Goal: Find specific page/section

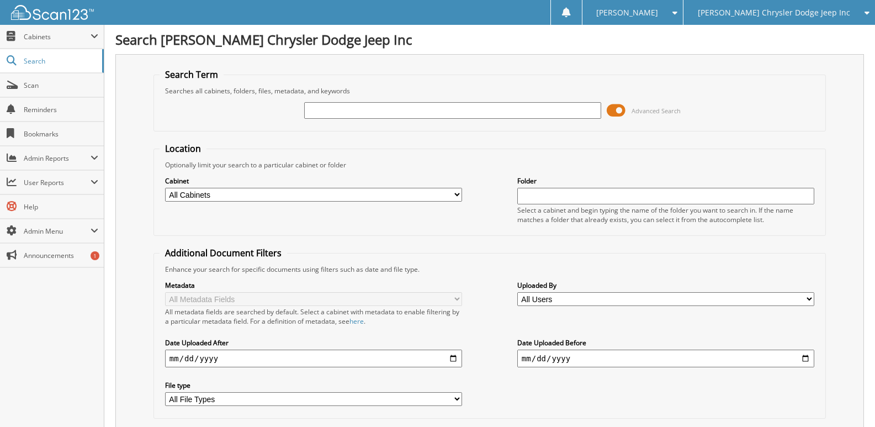
click at [336, 113] on input "text" at bounding box center [452, 110] width 297 height 17
type input "57015"
click at [214, 198] on select "All Cabinets ACCOUNTS PAYABLE CAR DEALS DMV HR PARTS SERVICE RO" at bounding box center [313, 195] width 297 height 14
select select "26323"
click at [165, 188] on select "All Cabinets ACCOUNTS PAYABLE CAR DEALS DMV HR PARTS SERVICE RO" at bounding box center [313, 195] width 297 height 14
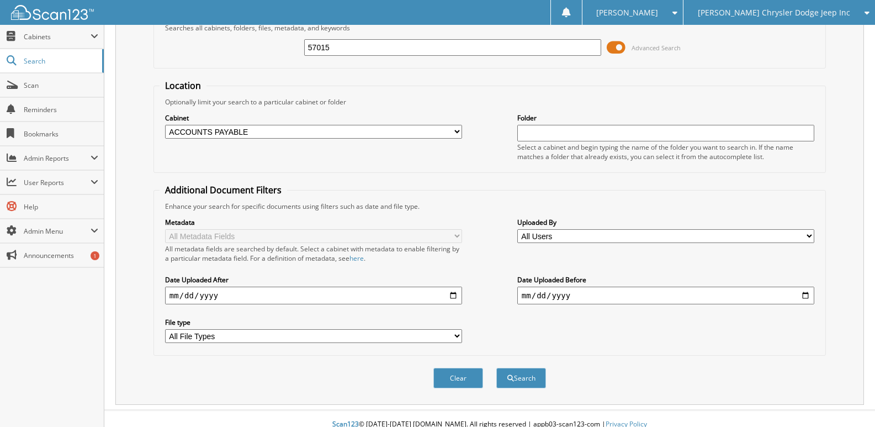
scroll to position [75, 0]
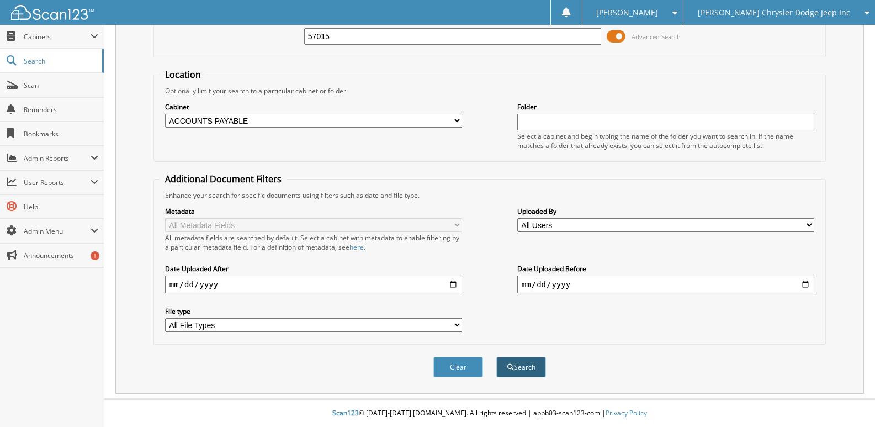
click at [520, 370] on button "Search" at bounding box center [521, 367] width 50 height 20
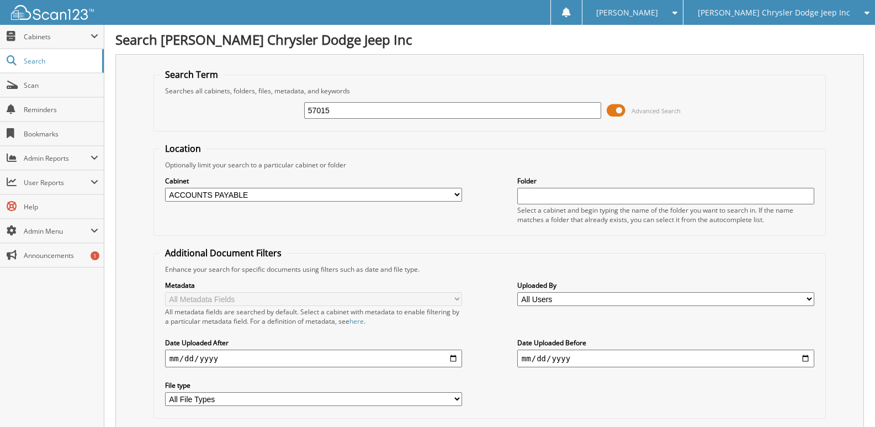
drag, startPoint x: 334, startPoint y: 113, endPoint x: 277, endPoint y: 123, distance: 58.9
click at [277, 123] on div "57015 Advanced Search" at bounding box center [490, 110] width 660 height 30
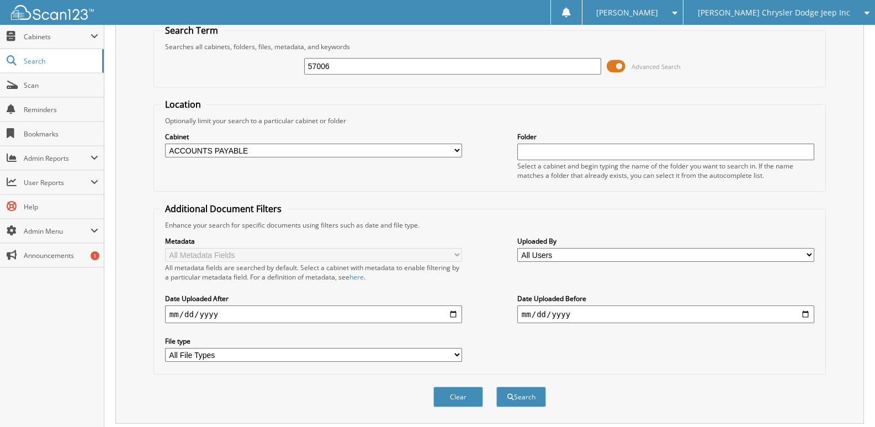
scroll to position [110, 0]
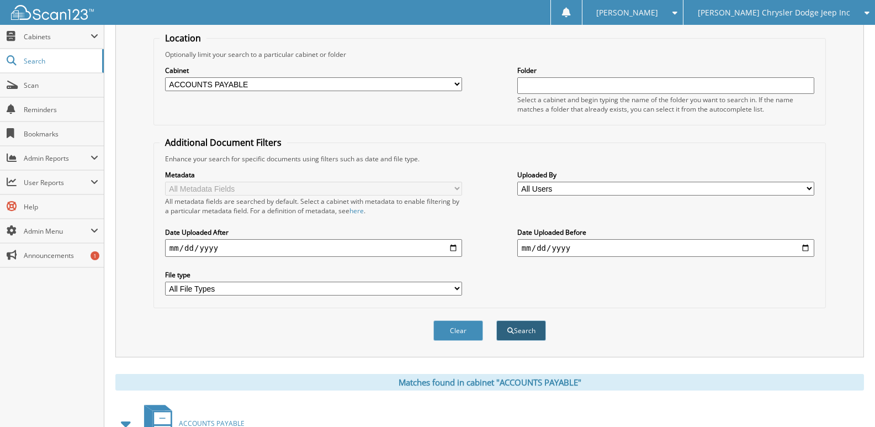
type input "57006"
click at [515, 335] on button "Search" at bounding box center [521, 330] width 50 height 20
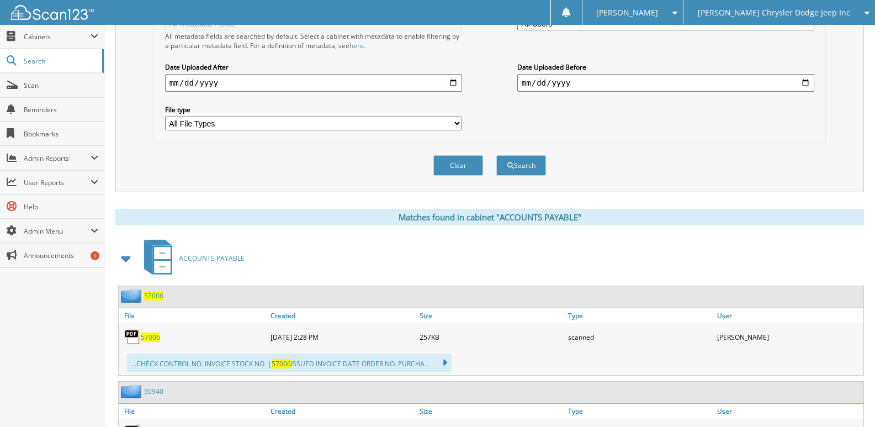
scroll to position [276, 0]
click at [151, 342] on div "57006" at bounding box center [193, 336] width 149 height 22
click at [145, 337] on span "57006" at bounding box center [150, 336] width 19 height 9
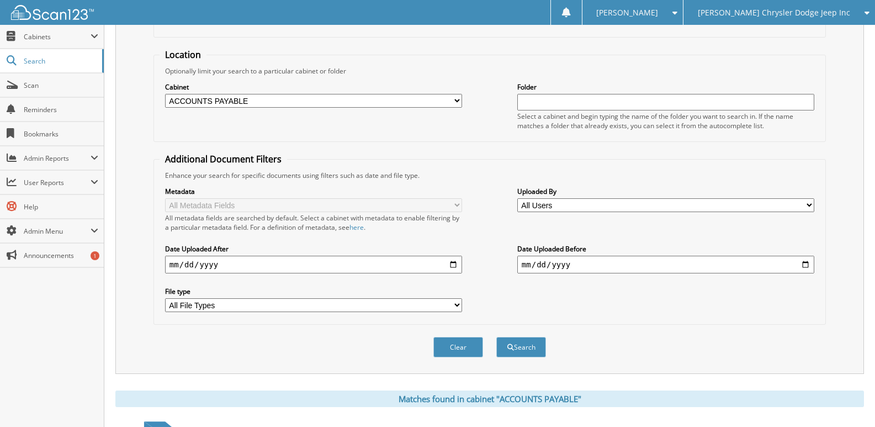
scroll to position [110, 0]
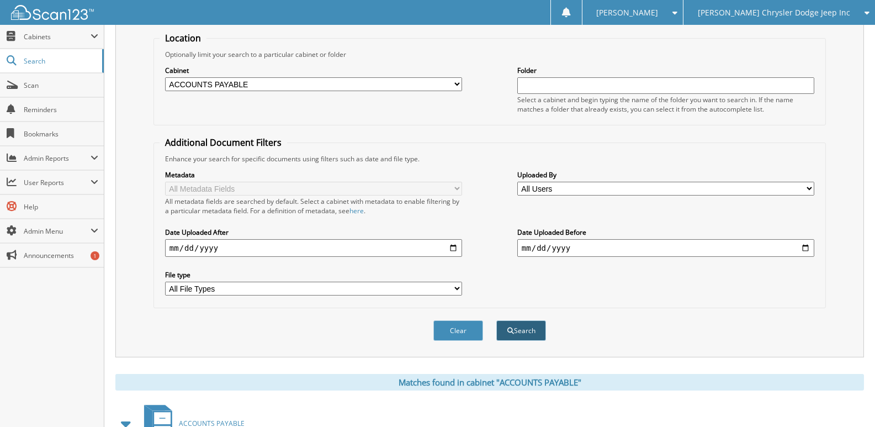
click at [524, 329] on button "Search" at bounding box center [521, 330] width 50 height 20
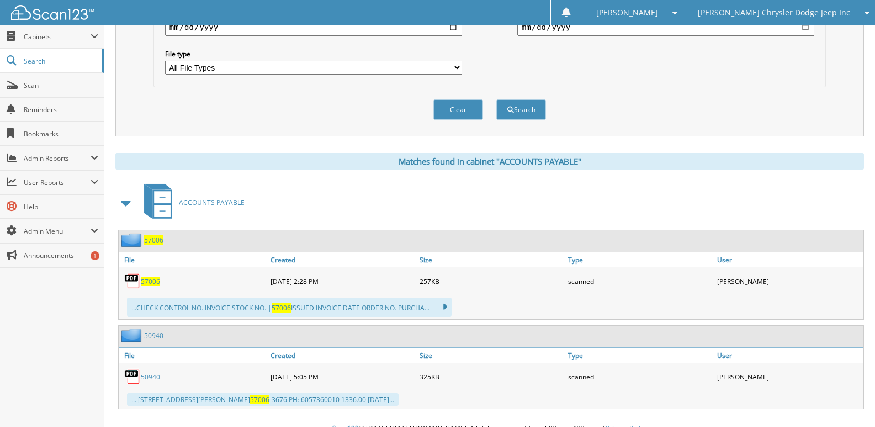
scroll to position [347, 0]
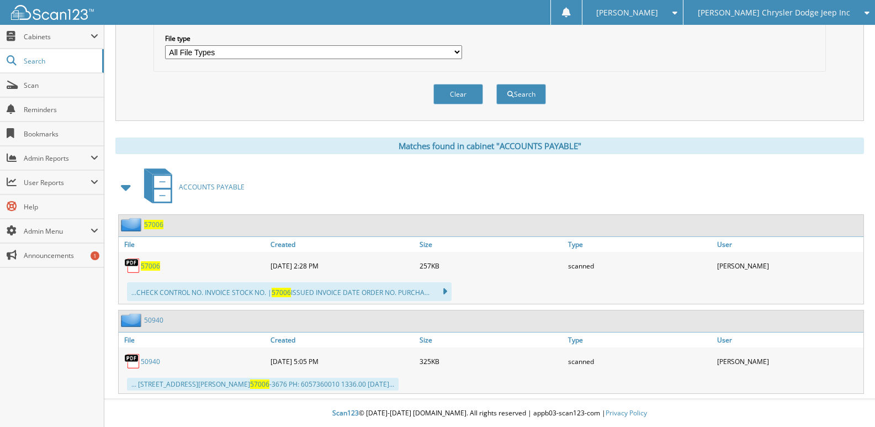
click at [143, 268] on span "57006" at bounding box center [150, 265] width 19 height 9
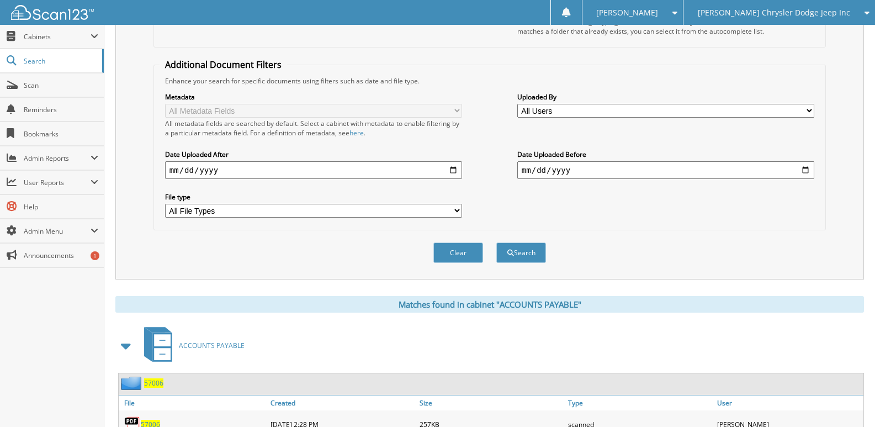
scroll to position [182, 0]
